Goal: Navigation & Orientation: Find specific page/section

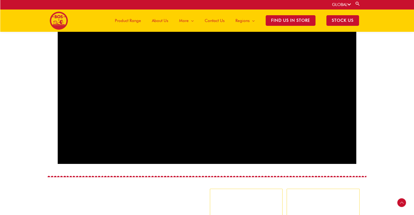
scroll to position [324, 0]
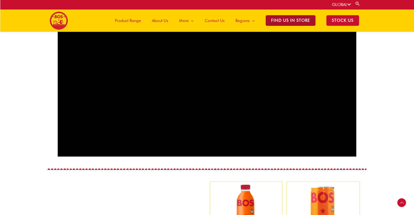
click at [291, 20] on span "Find Us in Store" at bounding box center [291, 20] width 50 height 11
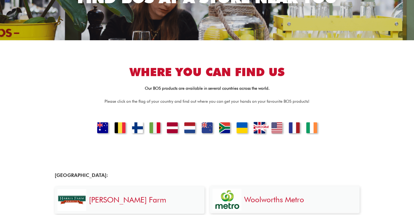
click at [259, 130] on link "[GEOGRAPHIC_DATA]" at bounding box center [259, 128] width 19 height 13
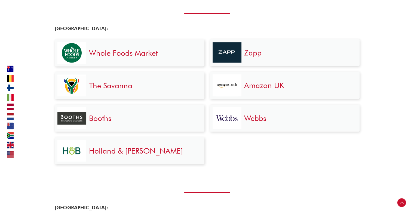
scroll to position [1130, 0]
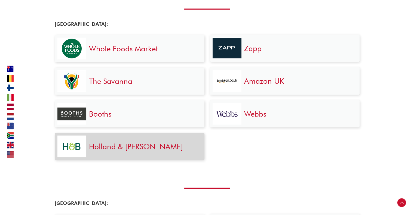
click at [122, 147] on link "Holland & [PERSON_NAME]" at bounding box center [136, 146] width 94 height 9
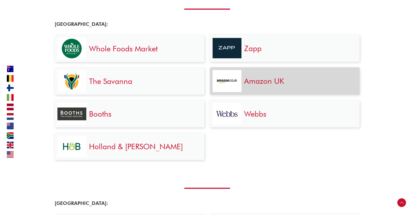
click at [298, 78] on h3 "Amazon UK" at bounding box center [299, 81] width 110 height 10
click at [263, 82] on link "Amazon UK" at bounding box center [264, 80] width 40 height 9
